Goal: Browse casually

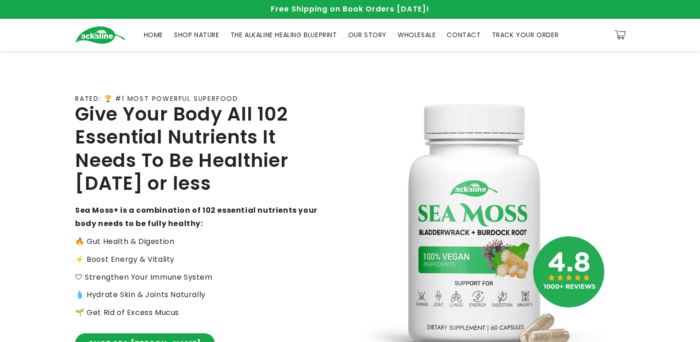
click at [136, 75] on div "Close dialog Transform your health Feel Better, Live Alkaline Most people never…" at bounding box center [350, 171] width 700 height 342
